Goal: Find specific page/section: Find specific page/section

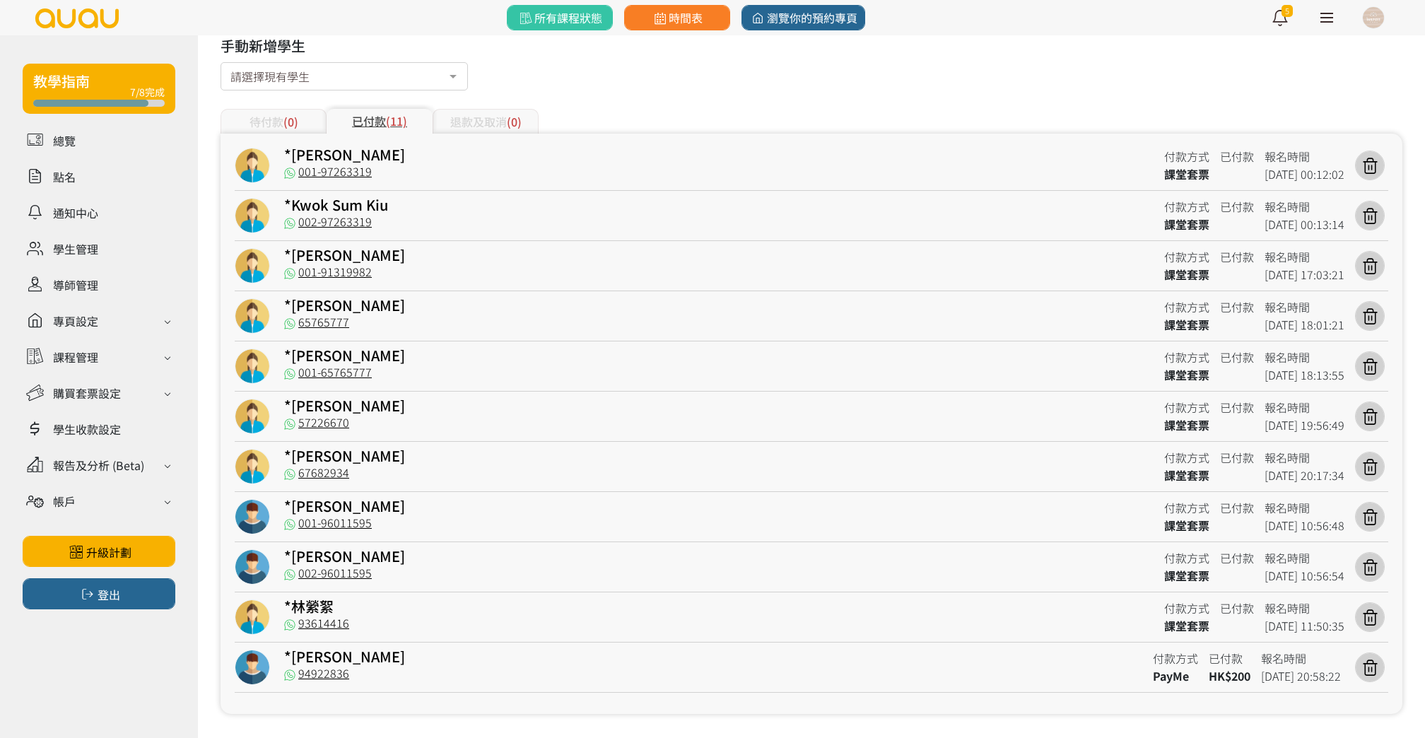
scroll to position [208, 0]
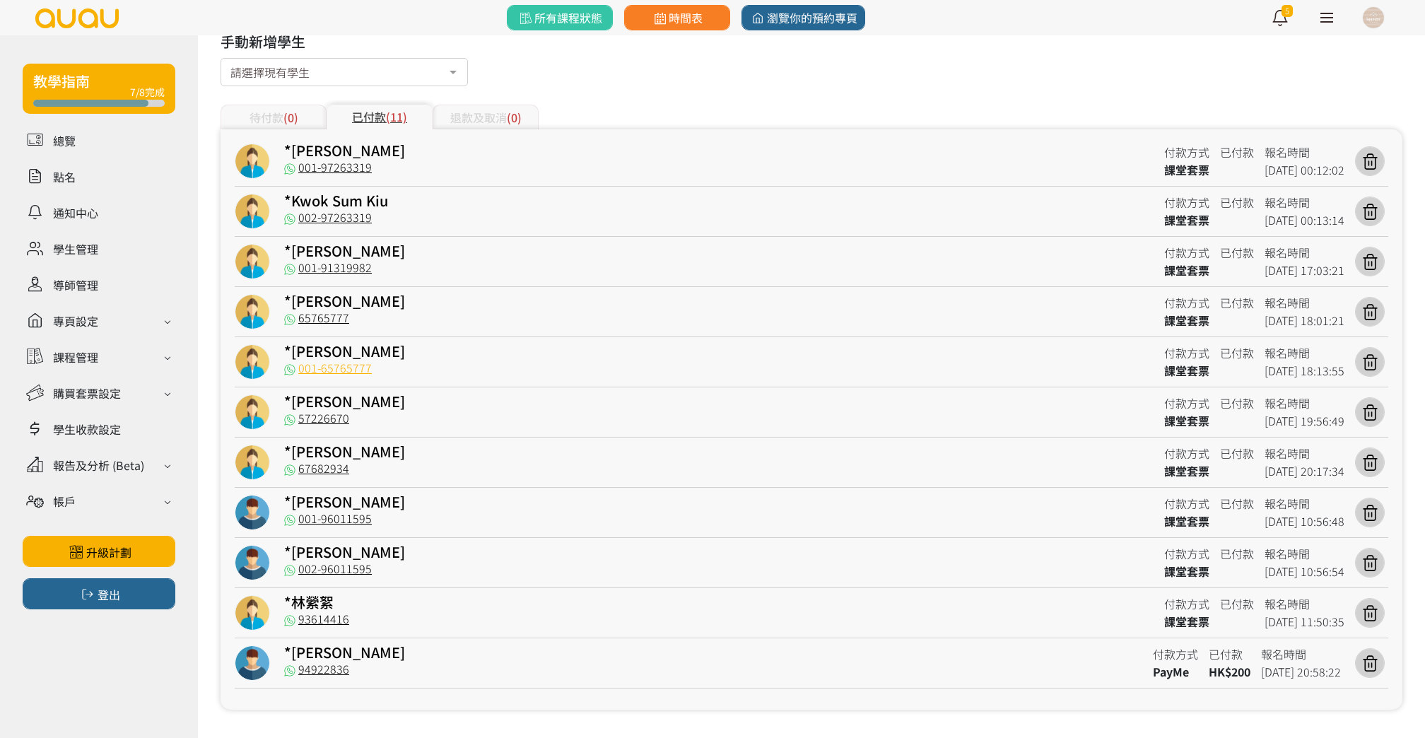
drag, startPoint x: 387, startPoint y: 367, endPoint x: 324, endPoint y: 372, distance: 63.8
click at [324, 372] on div "001-65765777" at bounding box center [718, 371] width 869 height 18
click at [362, 414] on div "*[PERSON_NAME]57226670 付款方式 課堂套票 已付款 報名時間 [DATE] 19:56:49" at bounding box center [812, 415] width 1154 height 43
drag, startPoint x: 382, startPoint y: 474, endPoint x: 304, endPoint y: 474, distance: 77.8
click at [304, 474] on div "67682934" at bounding box center [718, 471] width 869 height 18
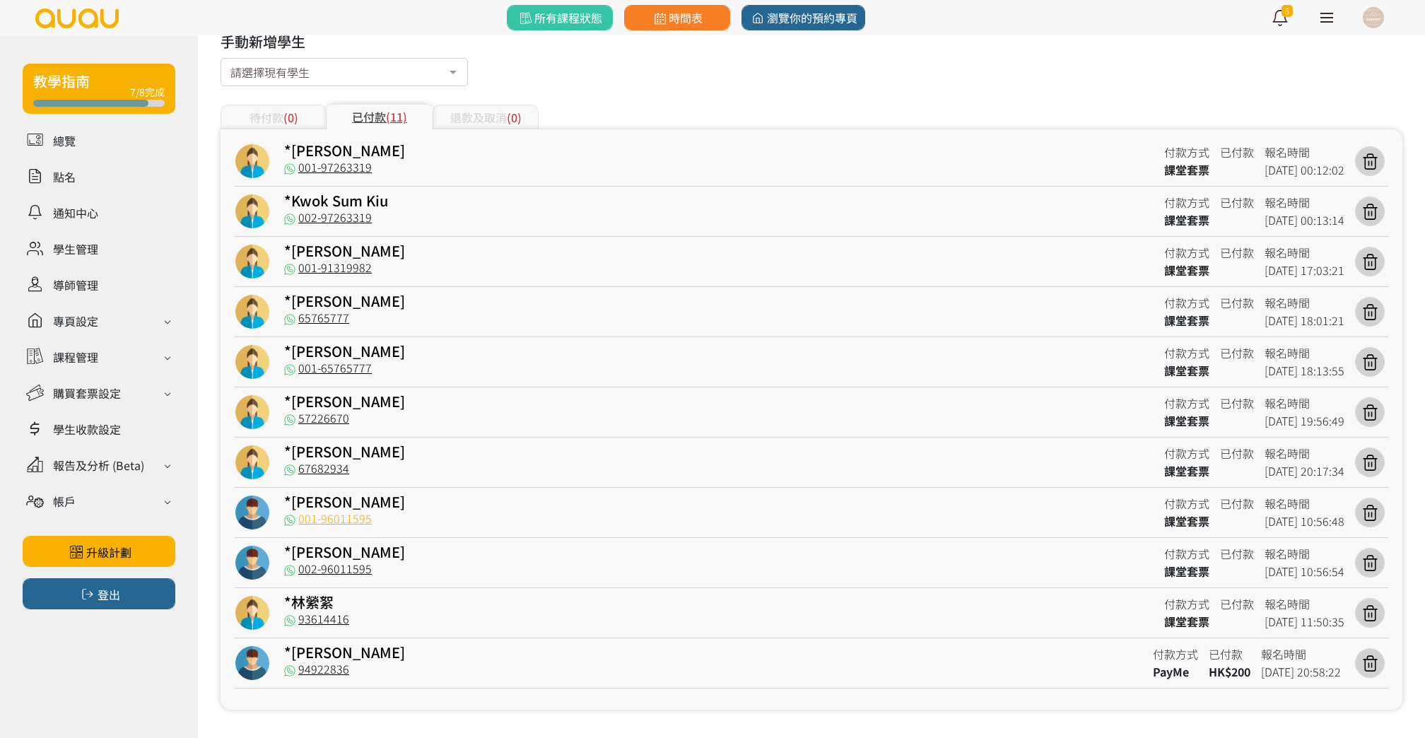
drag, startPoint x: 387, startPoint y: 518, endPoint x: 317, endPoint y: 519, distance: 70.7
click at [317, 519] on div "001-96011595" at bounding box center [718, 521] width 869 height 18
drag, startPoint x: 385, startPoint y: 576, endPoint x: 329, endPoint y: 570, distance: 55.4
click at [329, 570] on div "002-96011595" at bounding box center [718, 572] width 869 height 18
drag, startPoint x: 372, startPoint y: 635, endPoint x: 312, endPoint y: 610, distance: 65.3
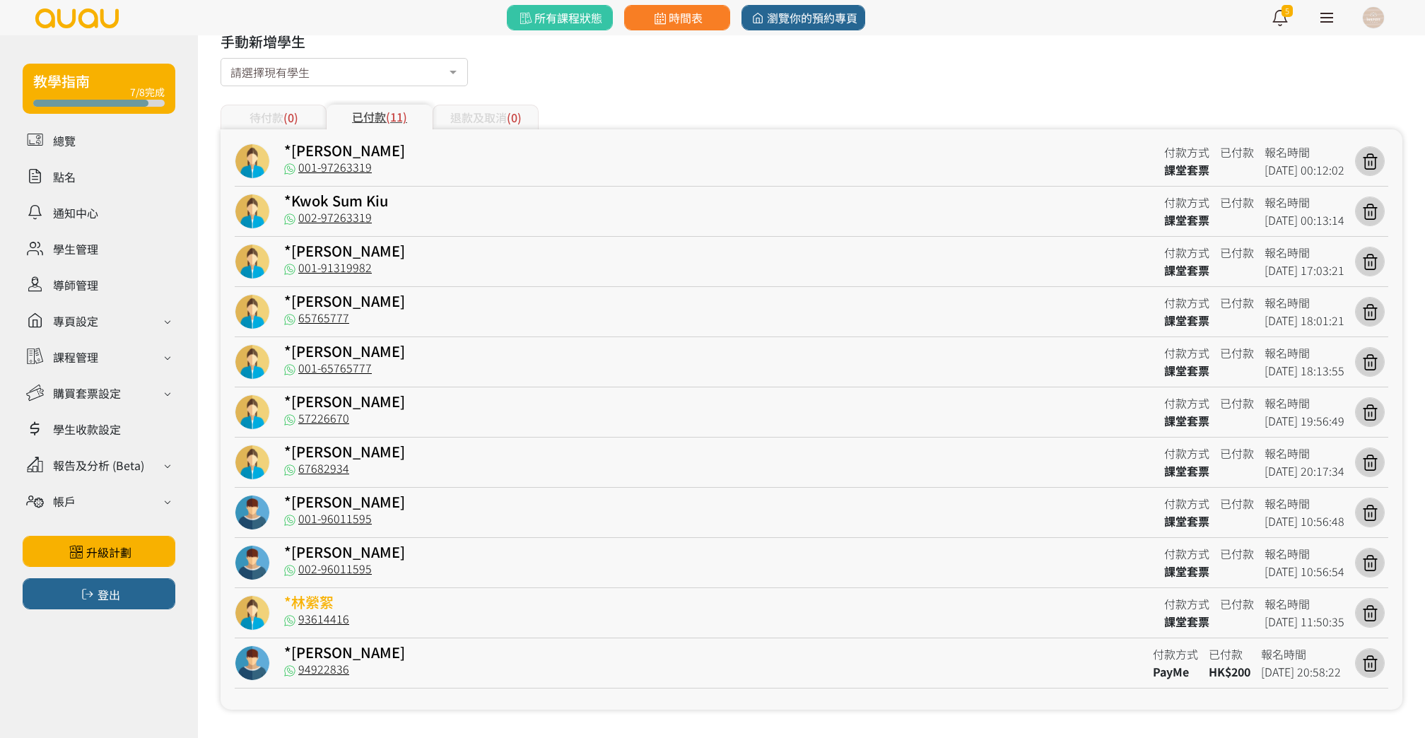
click at [312, 610] on div "*林縈絮 93614416 付款方式 課堂套票 已付款 報名時間 [DATE] 11:50:35" at bounding box center [812, 616] width 1154 height 43
drag, startPoint x: 359, startPoint y: 668, endPoint x: 315, endPoint y: 669, distance: 43.8
click at [315, 669] on div "94922836" at bounding box center [713, 672] width 858 height 18
click at [671, 21] on span "時間表" at bounding box center [677, 17] width 52 height 17
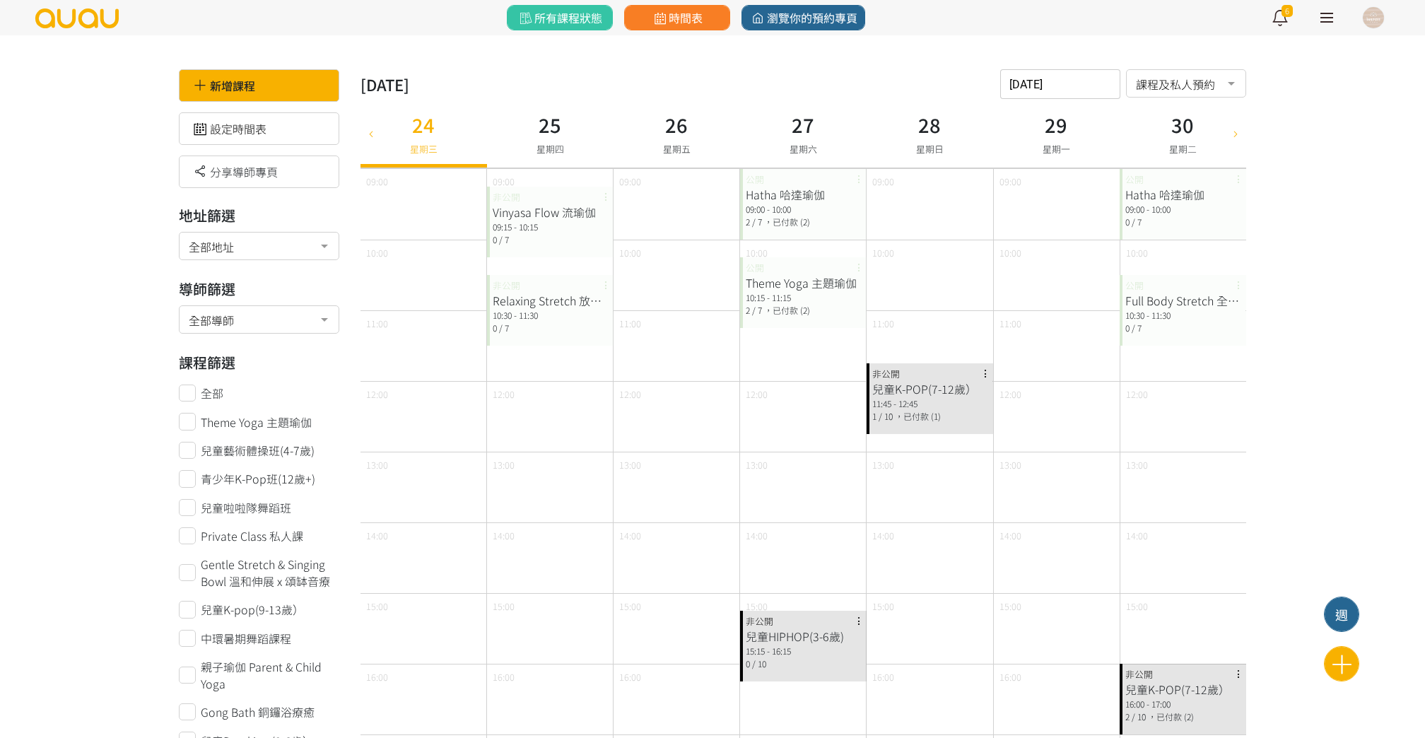
click at [1042, 94] on div "2025-09-24 請選擇時間表日期 September 2025 Sun Mon Tue Wed Thu Fri Sat 1 2 3 4 5 6 7 8 …" at bounding box center [1060, 84] width 120 height 30
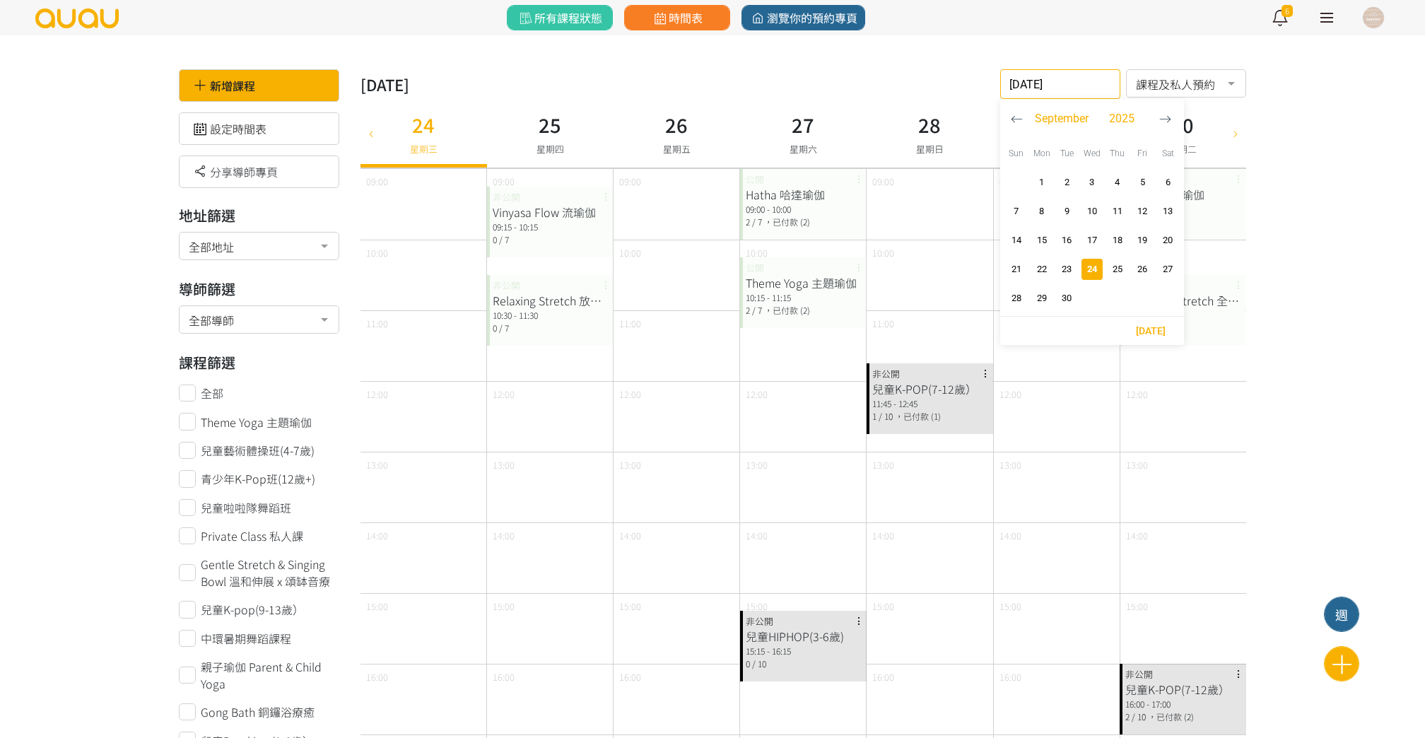
click at [1016, 117] on icon "button" at bounding box center [1017, 119] width 12 height 12
click at [1012, 123] on icon "button" at bounding box center [1017, 119] width 12 height 12
click at [1029, 124] on button "button" at bounding box center [1017, 119] width 26 height 40
click at [1171, 120] on button "button" at bounding box center [1165, 119] width 26 height 40
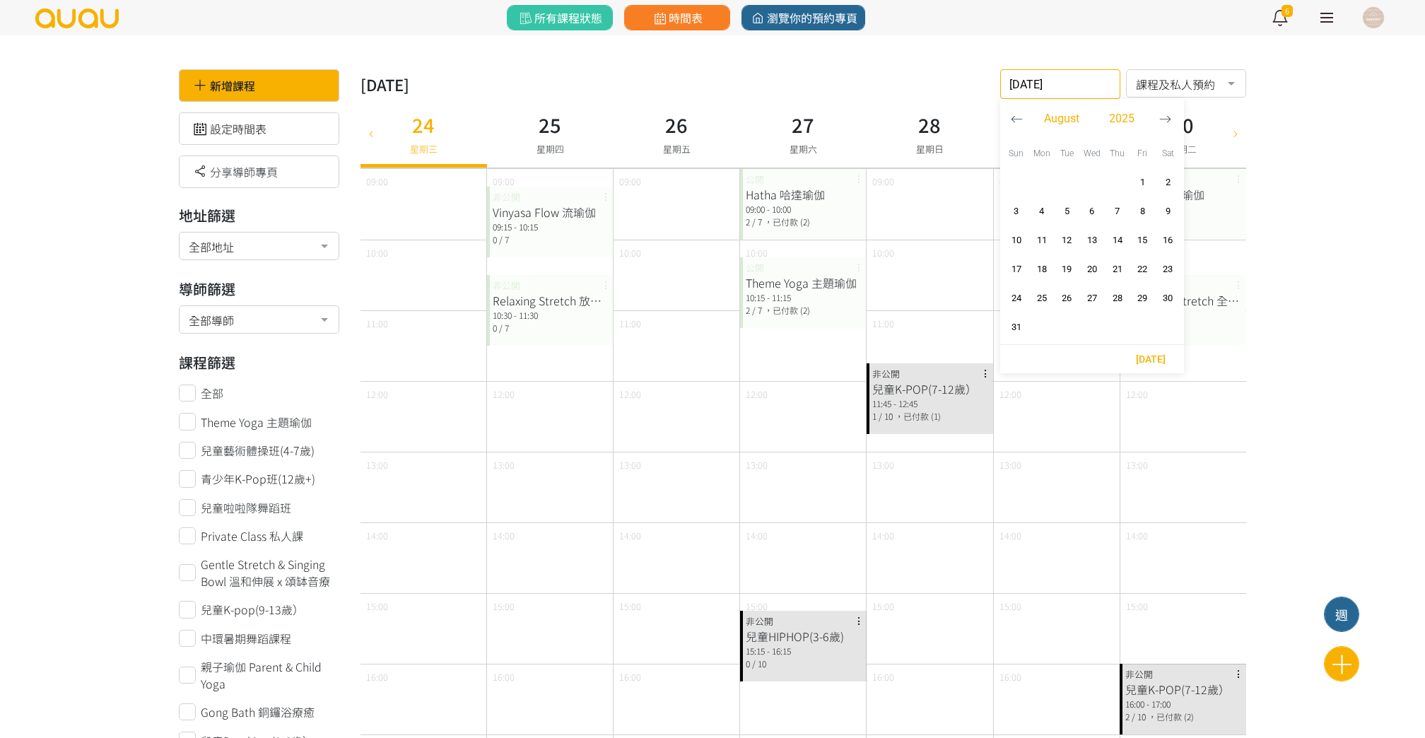
click at [1015, 114] on icon "button" at bounding box center [1017, 119] width 12 height 12
click at [1073, 300] on span "29" at bounding box center [1066, 298] width 17 height 14
type input "2025-07-29"
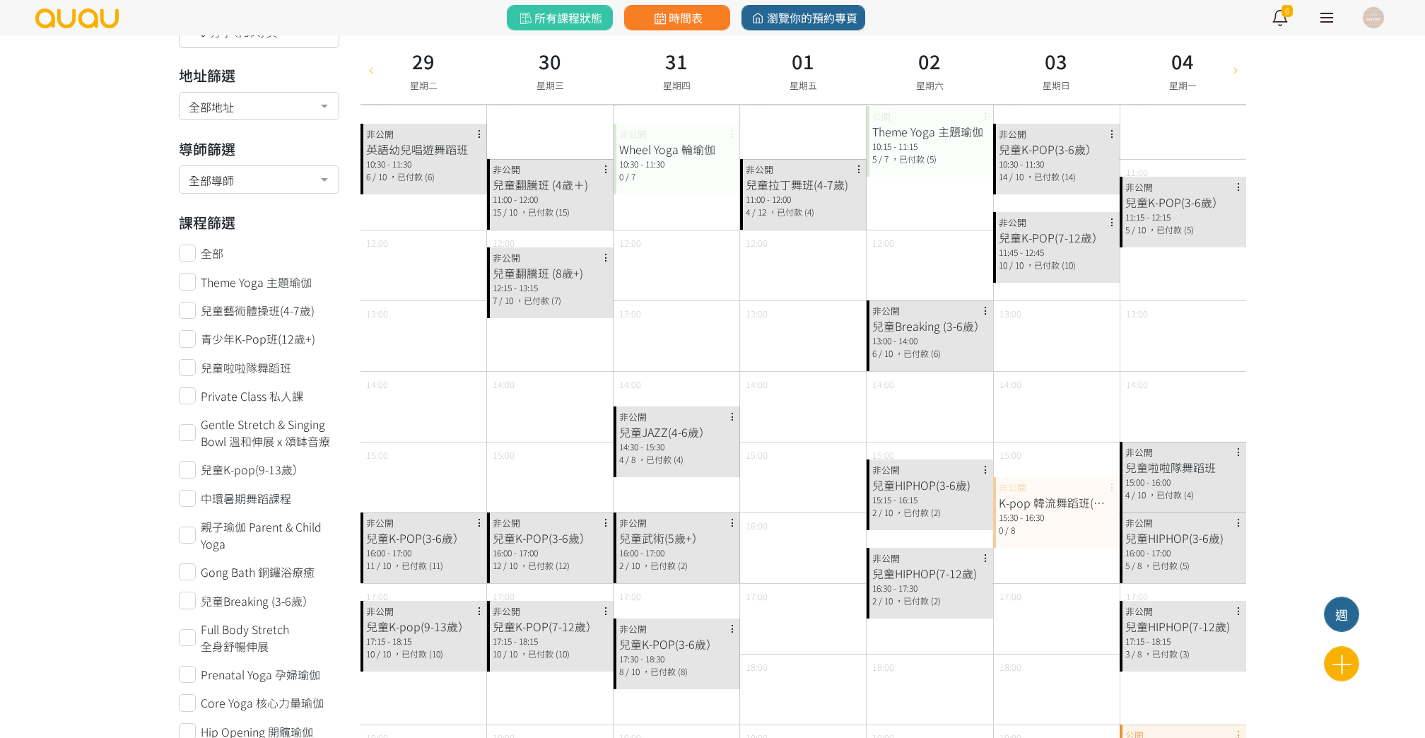
scroll to position [145, 0]
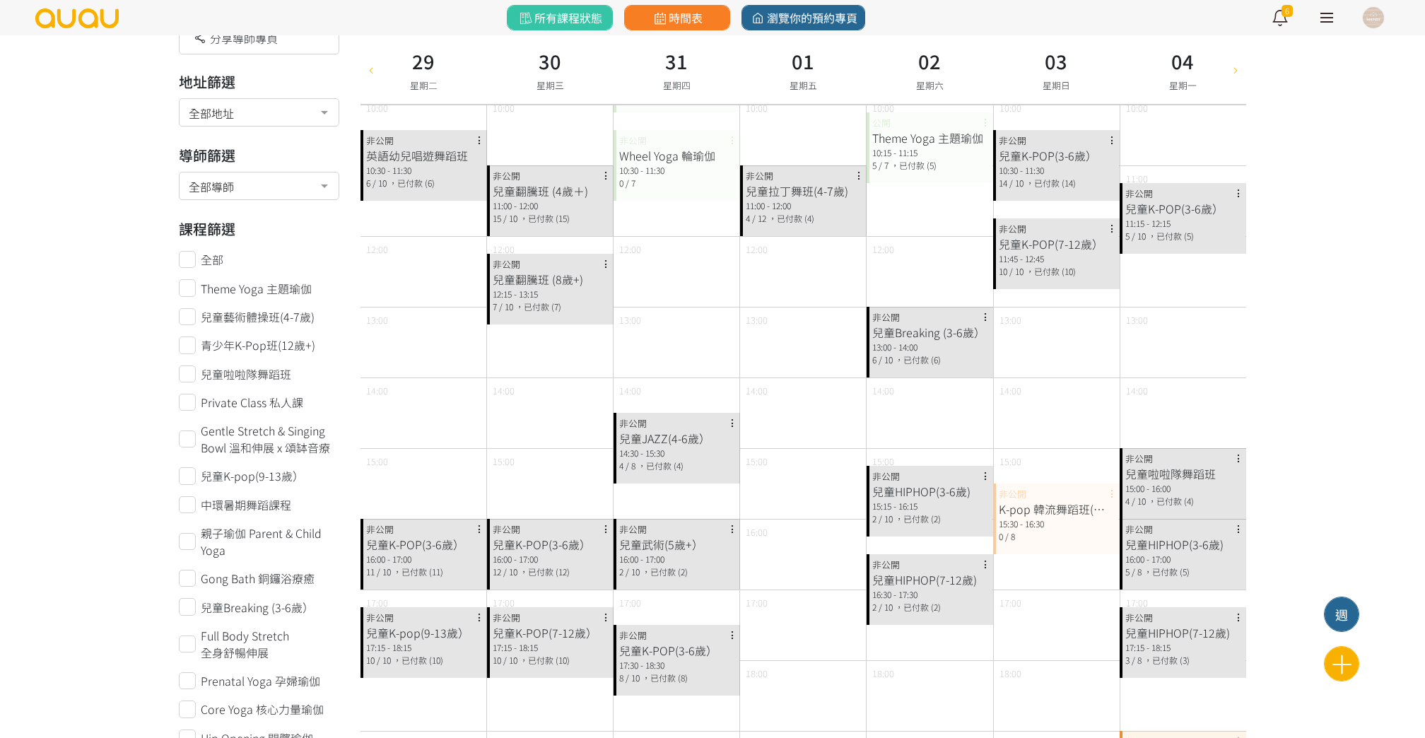
click at [534, 219] on span "，已付款 (15)" at bounding box center [545, 218] width 50 height 12
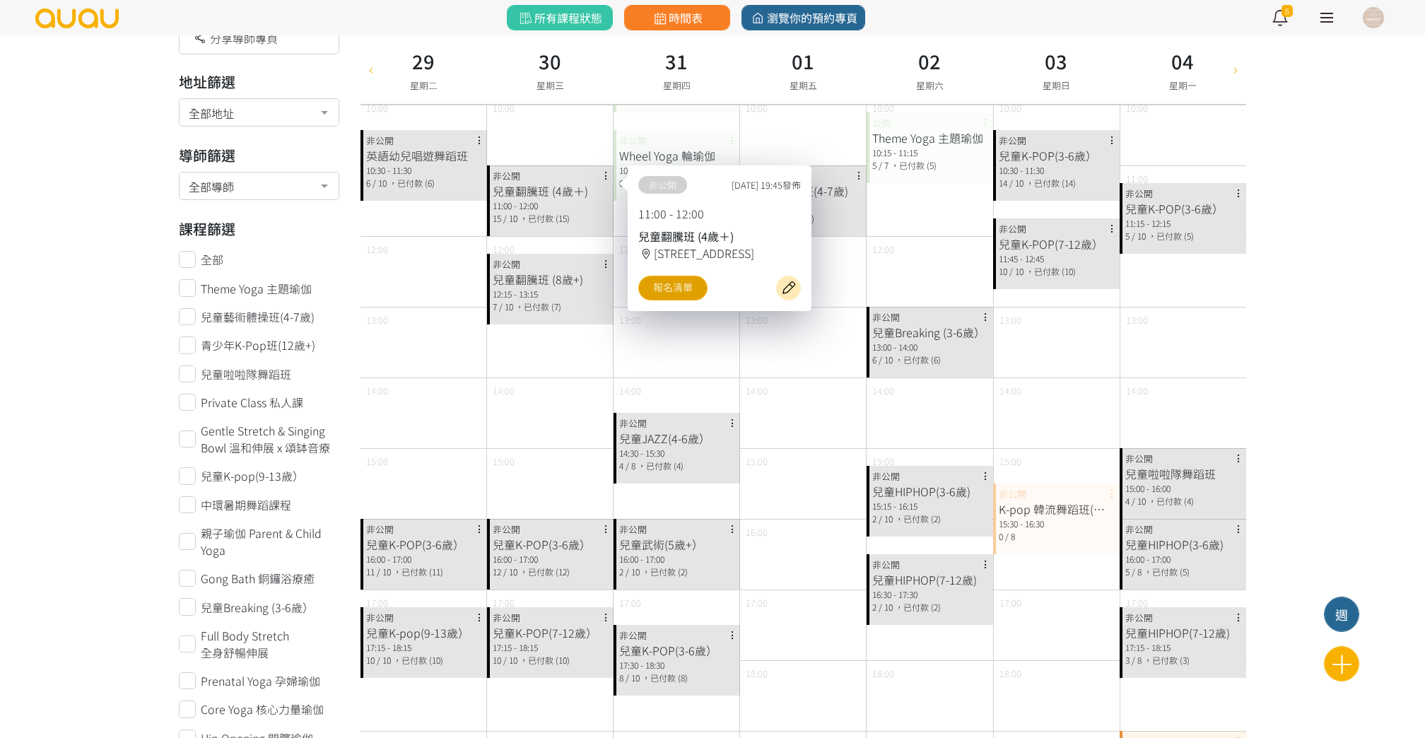
click at [662, 300] on link "報名清單" at bounding box center [672, 288] width 69 height 25
